Goal: Unclear

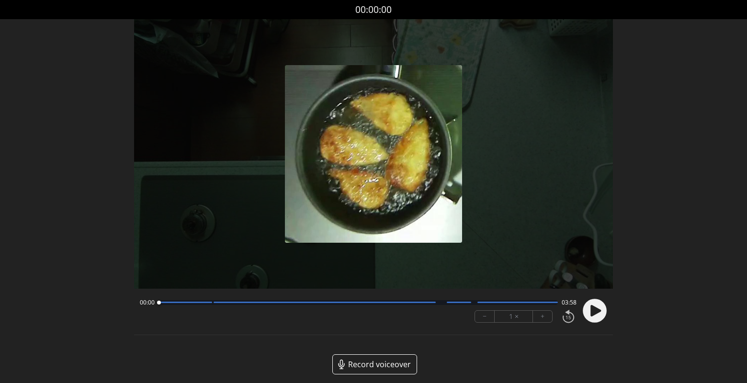
click at [588, 314] on circle at bounding box center [595, 311] width 24 height 24
click at [544, 315] on button "+" at bounding box center [542, 316] width 19 height 11
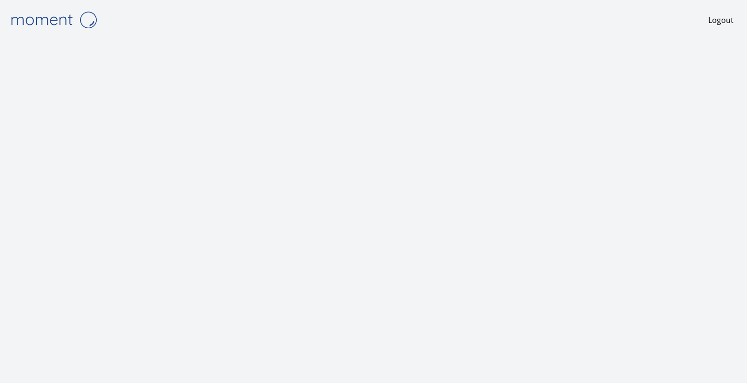
scroll to position [15, 0]
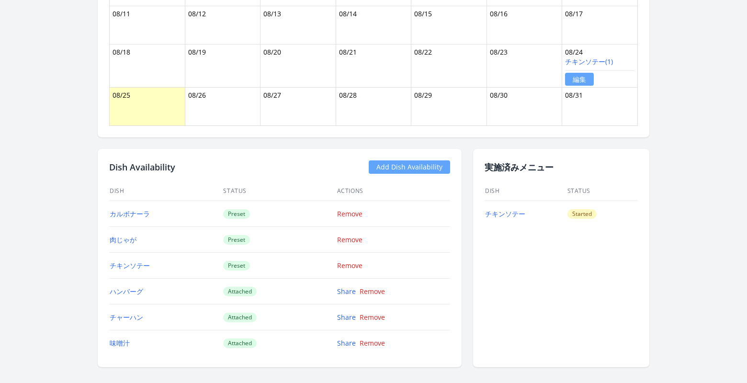
scroll to position [721, 0]
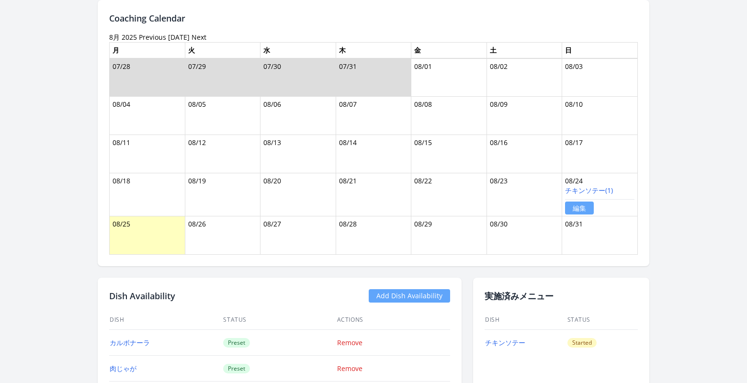
scroll to position [449, 0]
